Goal: Task Accomplishment & Management: Manage account settings

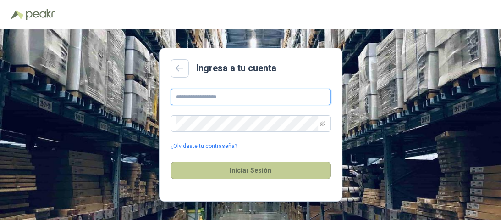
type input "**********"
click at [263, 169] on button "Iniciar Sesión" at bounding box center [251, 169] width 160 height 17
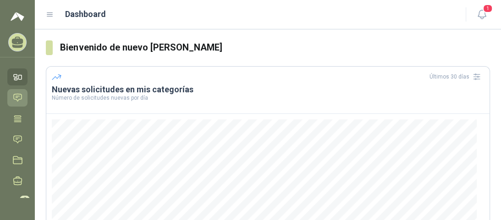
click at [17, 97] on icon at bounding box center [18, 97] width 8 height 7
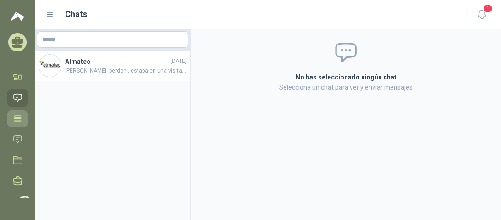
click at [18, 123] on link "Tareas" at bounding box center [17, 118] width 20 height 17
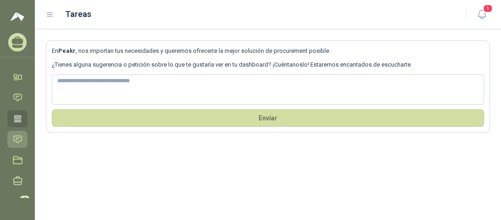
click at [22, 142] on icon at bounding box center [18, 139] width 10 height 10
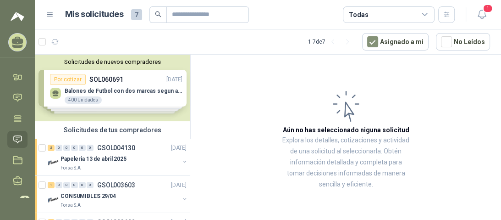
click at [130, 100] on div "Solicitudes de nuevos compradores Por cotizar SOL060691 [DATE] Balones de Futbo…" at bounding box center [112, 88] width 155 height 66
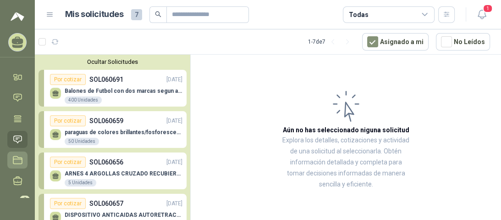
click at [18, 160] on icon at bounding box center [18, 160] width 10 height 10
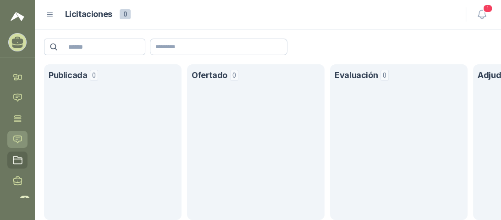
click at [19, 141] on icon at bounding box center [18, 138] width 8 height 7
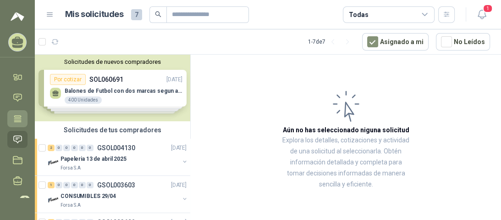
click at [18, 117] on icon at bounding box center [17, 118] width 7 height 6
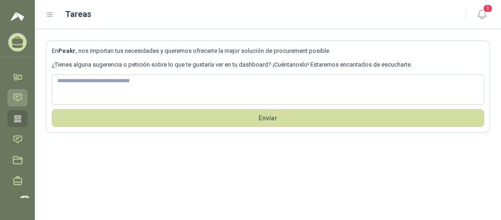
click at [21, 98] on icon at bounding box center [18, 98] width 10 height 10
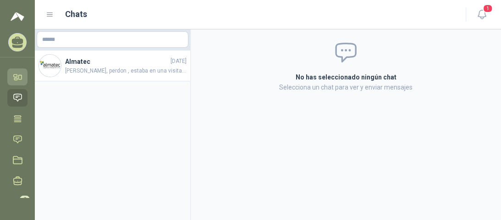
click at [21, 79] on icon at bounding box center [18, 77] width 10 height 10
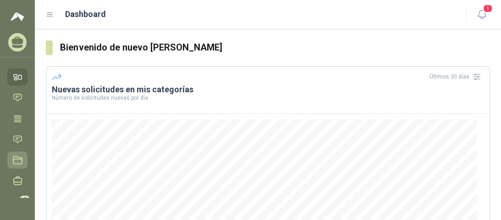
click at [19, 160] on icon at bounding box center [18, 160] width 10 height 10
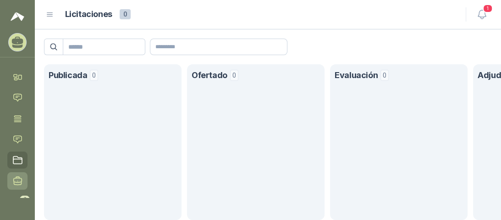
click at [20, 183] on icon at bounding box center [18, 181] width 10 height 10
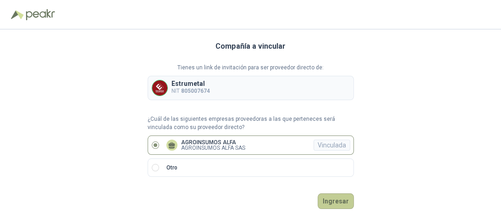
click at [336, 202] on button "Ingresar" at bounding box center [336, 201] width 36 height 16
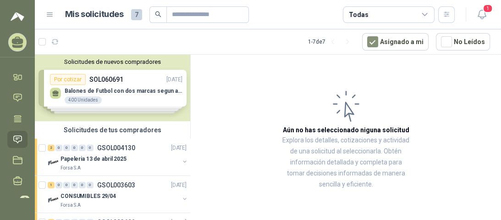
click at [95, 94] on div "Solicitudes de nuevos compradores Por cotizar SOL060691 [DATE] Balones de Futbo…" at bounding box center [112, 88] width 155 height 66
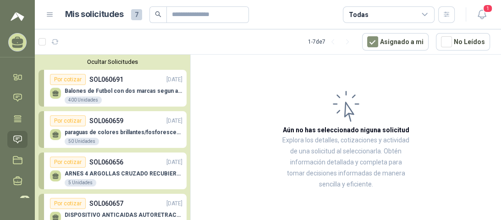
click at [91, 93] on p "Balones de Futbol con dos marcas segun adjunto. Adjuntar cotizacion en su forma…" at bounding box center [124, 91] width 118 height 6
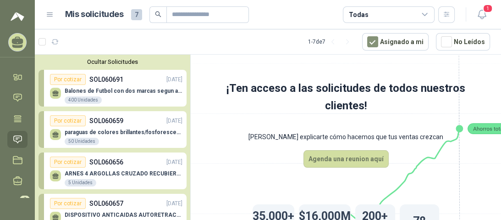
click at [76, 101] on div "400 Unidades" at bounding box center [83, 99] width 37 height 7
click at [70, 81] on div "Por cotizar" at bounding box center [68, 79] width 36 height 11
click at [117, 133] on p "paraguas de colores brillantes/fosforescentes con 2 logos a una tinta.(ADJUNTAR…" at bounding box center [124, 132] width 118 height 6
click at [77, 43] on icon "button" at bounding box center [77, 41] width 6 height 5
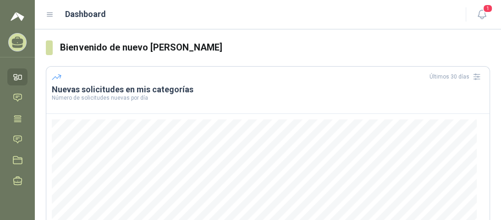
click at [50, 15] on icon at bounding box center [50, 15] width 6 height 4
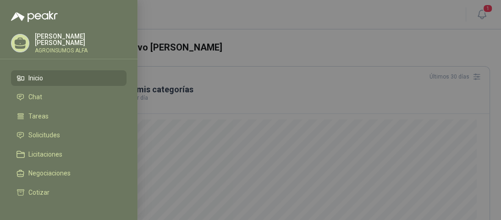
click at [316, 14] on div at bounding box center [250, 110] width 501 height 220
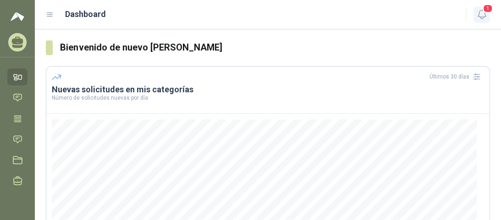
click at [477, 18] on icon "button" at bounding box center [481, 14] width 11 height 11
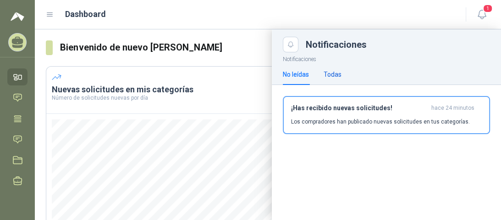
click at [337, 75] on div "Todas" at bounding box center [333, 74] width 18 height 10
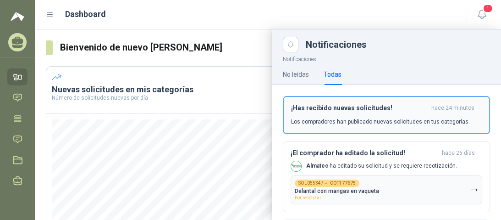
click at [339, 115] on div "¡Has recibido nuevas solicitudes! hace 24 minutos Los compradores han publicado…" at bounding box center [386, 115] width 191 height 22
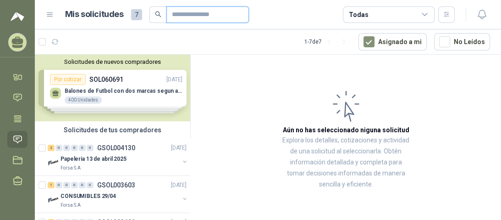
click at [188, 16] on input "text" at bounding box center [204, 15] width 64 height 16
type input "**********"
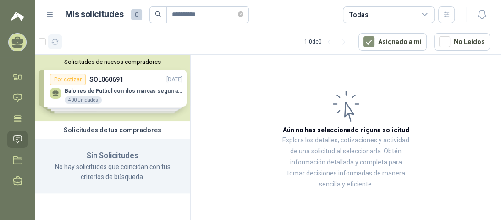
click at [55, 44] on icon "button" at bounding box center [55, 42] width 8 height 8
click at [97, 91] on div "Solicitudes de nuevos compradores Por cotizar SOL060691 [DATE] Balones de Futbo…" at bounding box center [112, 88] width 155 height 66
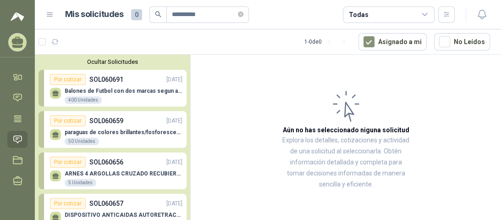
click at [99, 92] on p "Balones de Futbol con dos marcas segun adjunto. Adjuntar cotizacion en su forma…" at bounding box center [124, 91] width 118 height 6
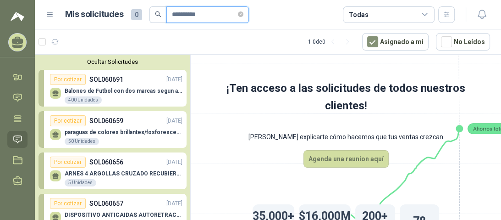
click at [222, 17] on input "**********" at bounding box center [204, 15] width 64 height 16
click at [160, 14] on icon "search" at bounding box center [158, 14] width 6 height 6
click at [426, 13] on icon at bounding box center [425, 15] width 8 height 8
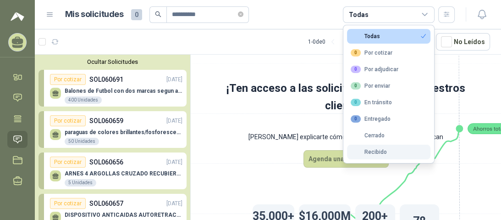
click at [376, 149] on div "Recibido" at bounding box center [369, 152] width 36 height 6
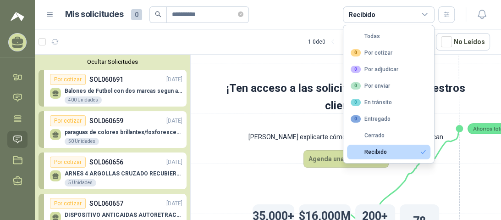
click at [267, 38] on article "1 - 0 de 0 Asignado a mi No Leídos" at bounding box center [268, 41] width 466 height 25
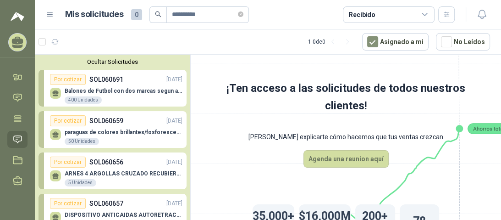
click at [426, 17] on icon at bounding box center [425, 15] width 8 height 8
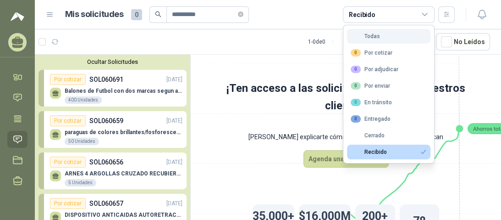
click at [383, 38] on button "Todas" at bounding box center [388, 36] width 83 height 15
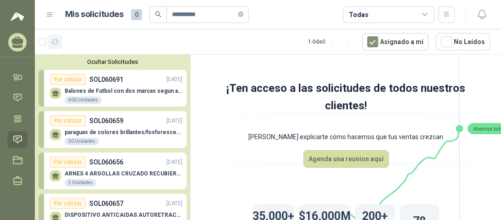
click at [54, 45] on button "button" at bounding box center [55, 41] width 15 height 15
click at [48, 15] on icon at bounding box center [50, 15] width 8 height 8
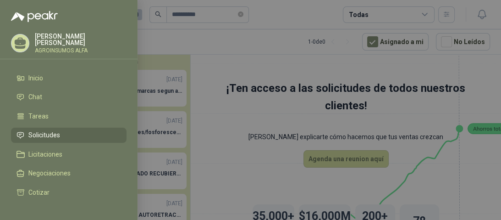
click at [161, 38] on div at bounding box center [250, 110] width 501 height 220
